Goal: Information Seeking & Learning: Check status

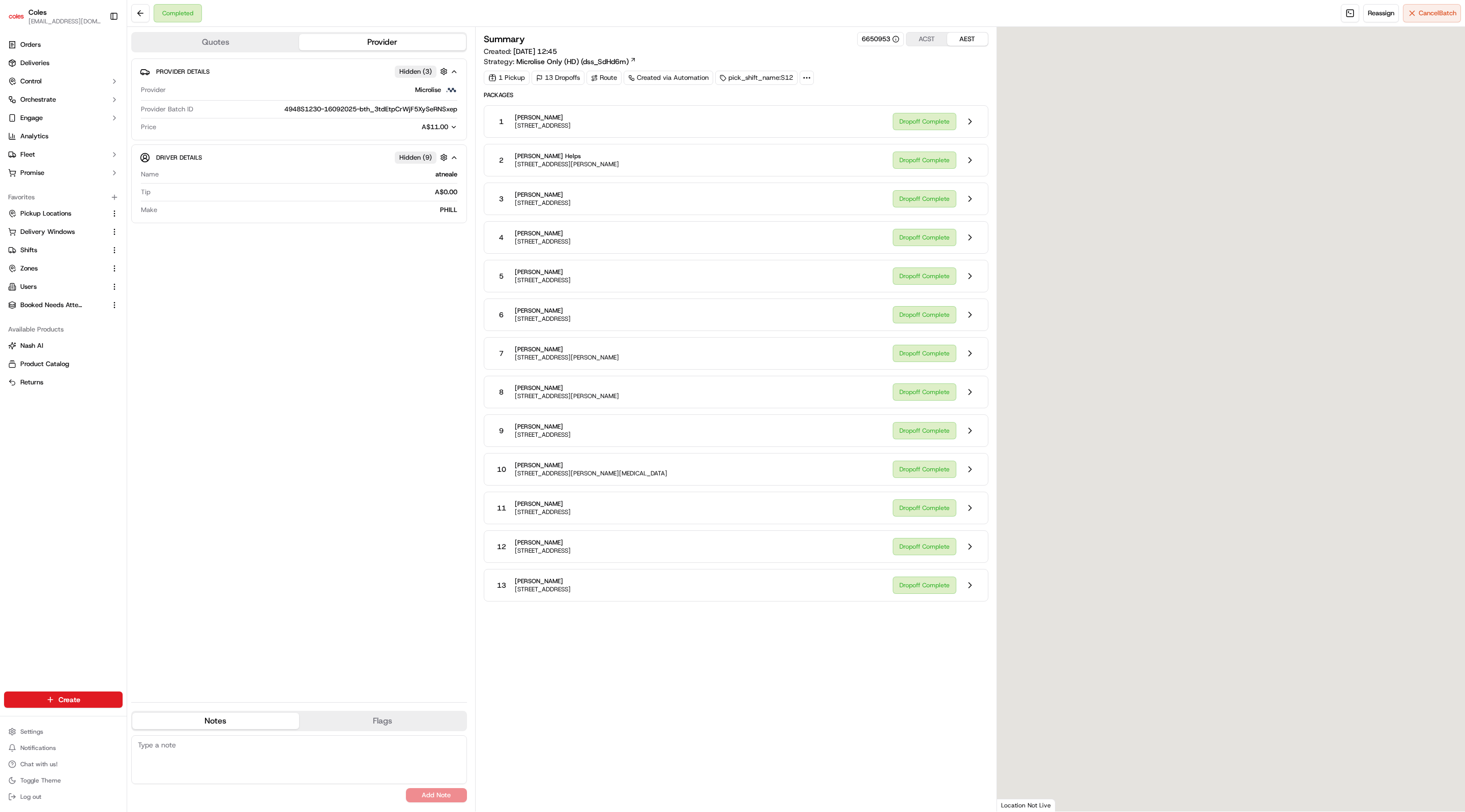
click at [27, 133] on span "Analytics" at bounding box center [34, 136] width 28 height 9
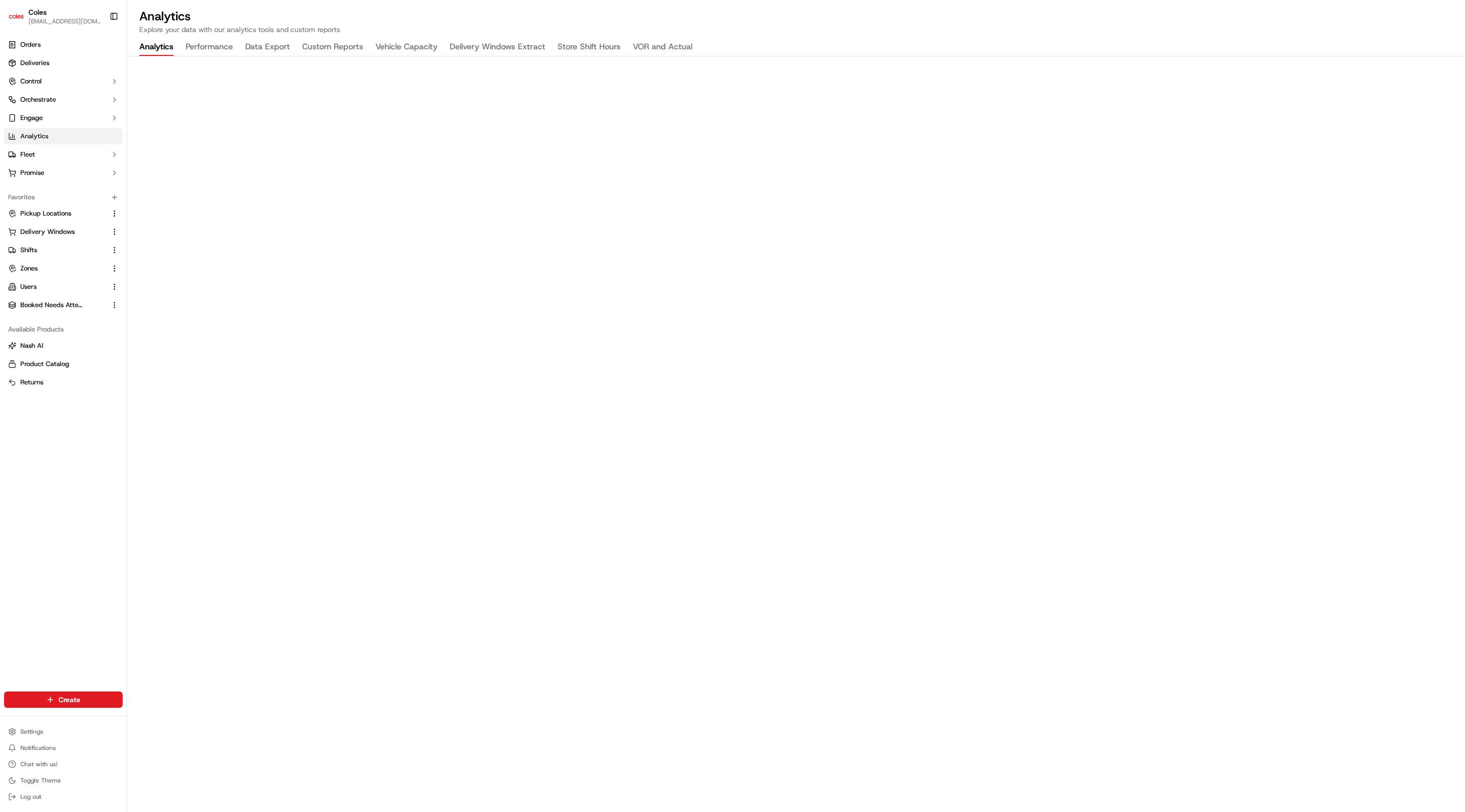
click at [393, 48] on button "Vehicle Capacity" at bounding box center [406, 47] width 62 height 18
